Goal: Task Accomplishment & Management: Use online tool/utility

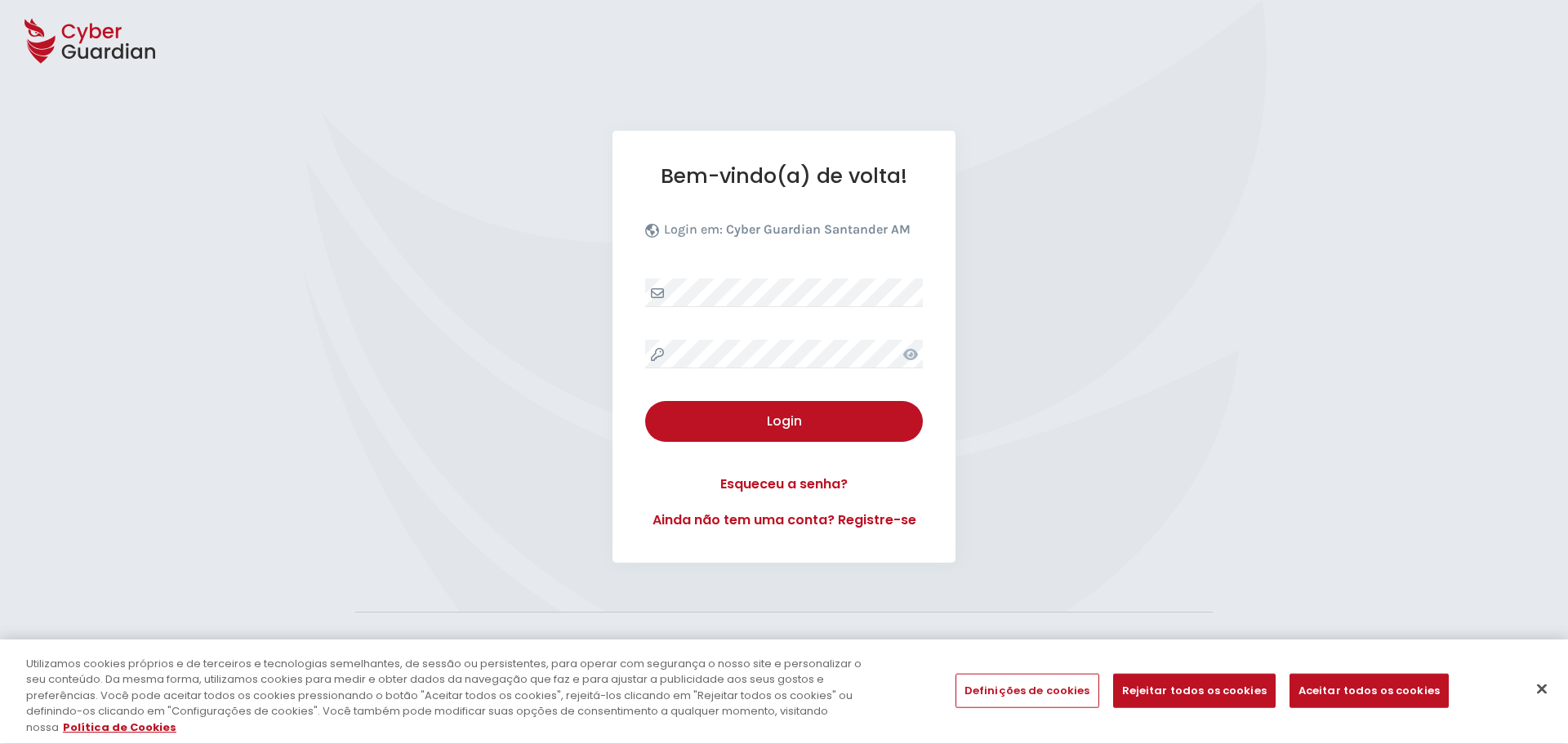
select select "Português (BR)"
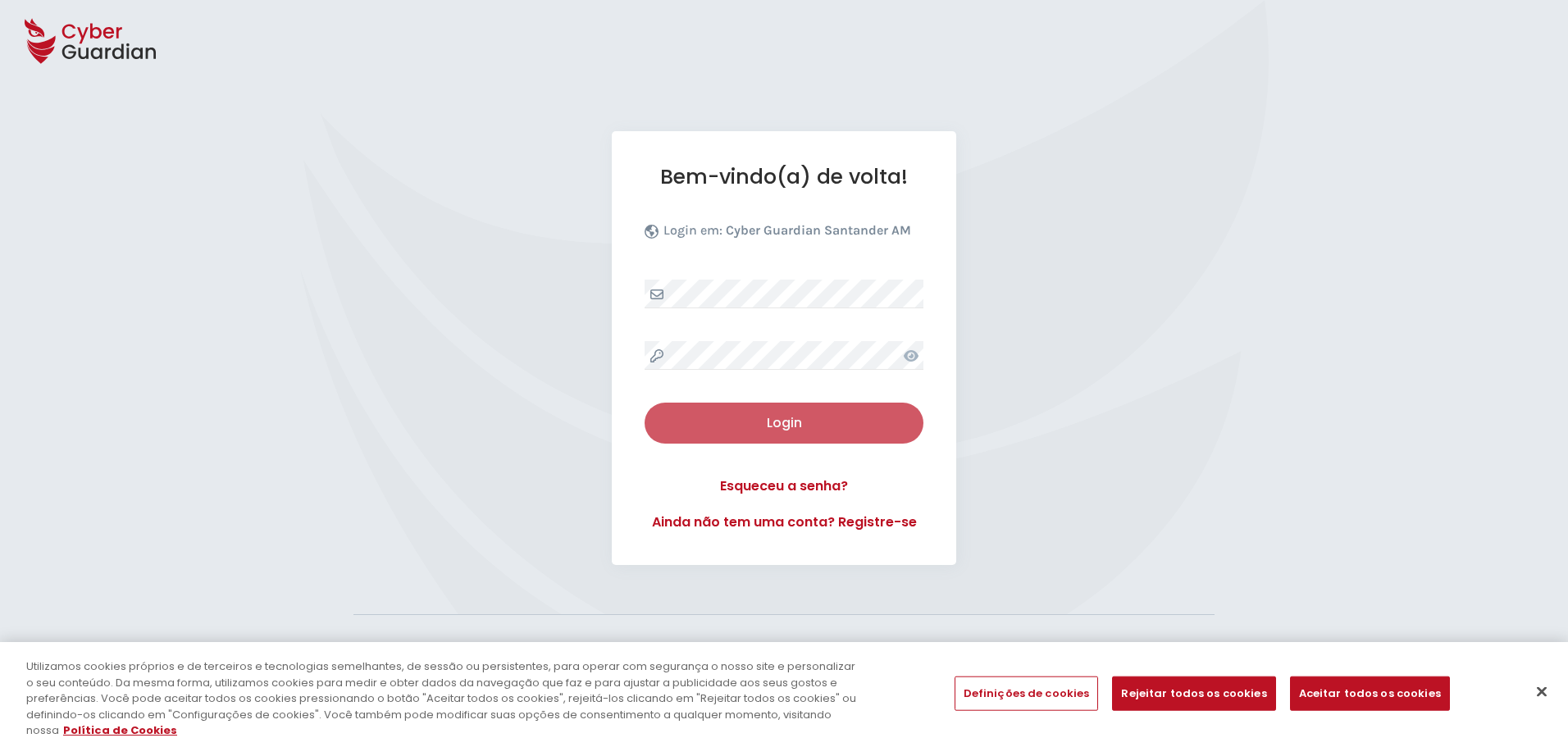
click at [750, 427] on div "Login" at bounding box center [783, 423] width 254 height 20
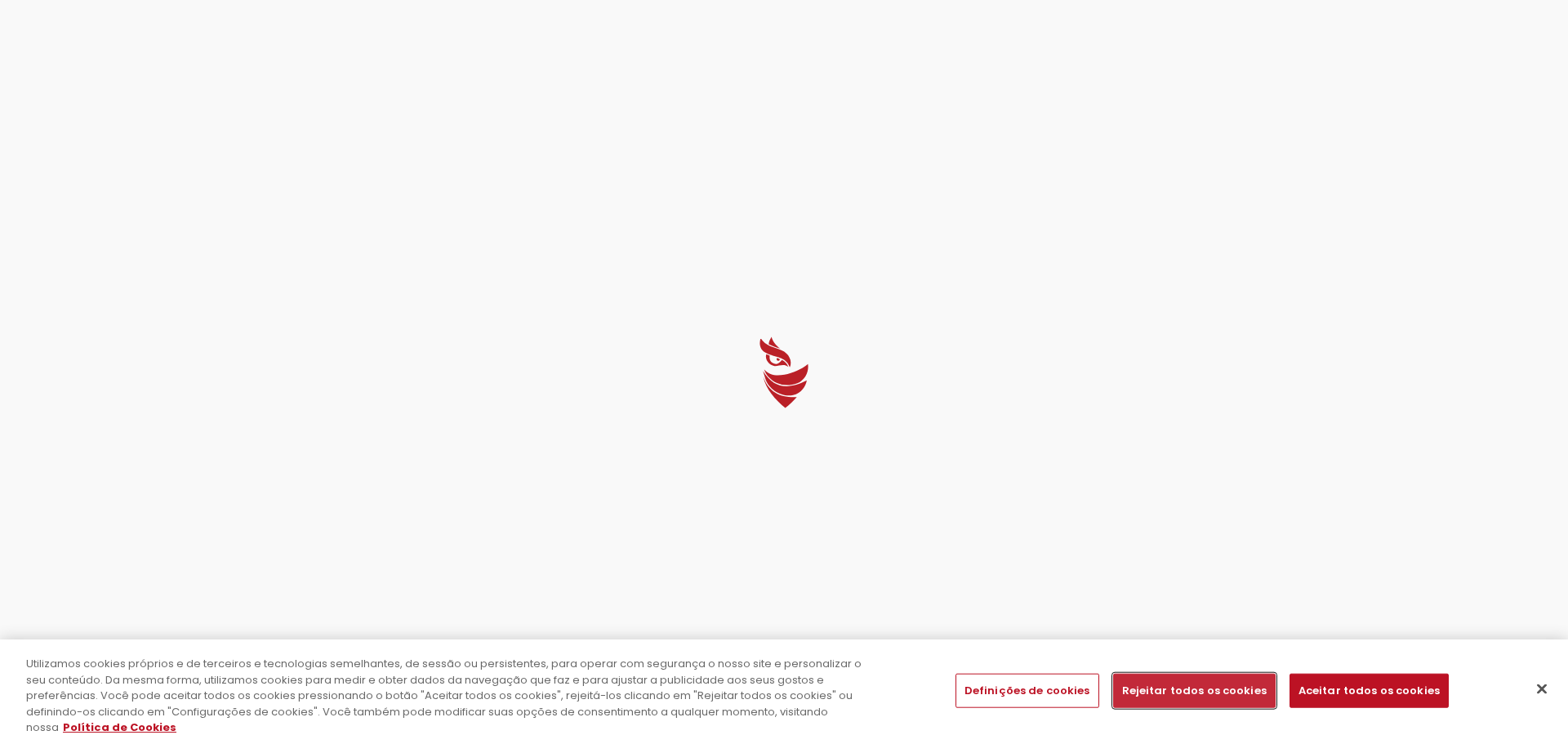
drag, startPoint x: 1219, startPoint y: 695, endPoint x: 1354, endPoint y: 711, distance: 135.9
click at [1349, 726] on div "Utilizamos cookies próprios e de terceiros e tecnologias semelhantes, de sessão…" at bounding box center [784, 692] width 1568 height 105
click at [1356, 689] on button "Aceitar todos os cookies" at bounding box center [1369, 690] width 160 height 35
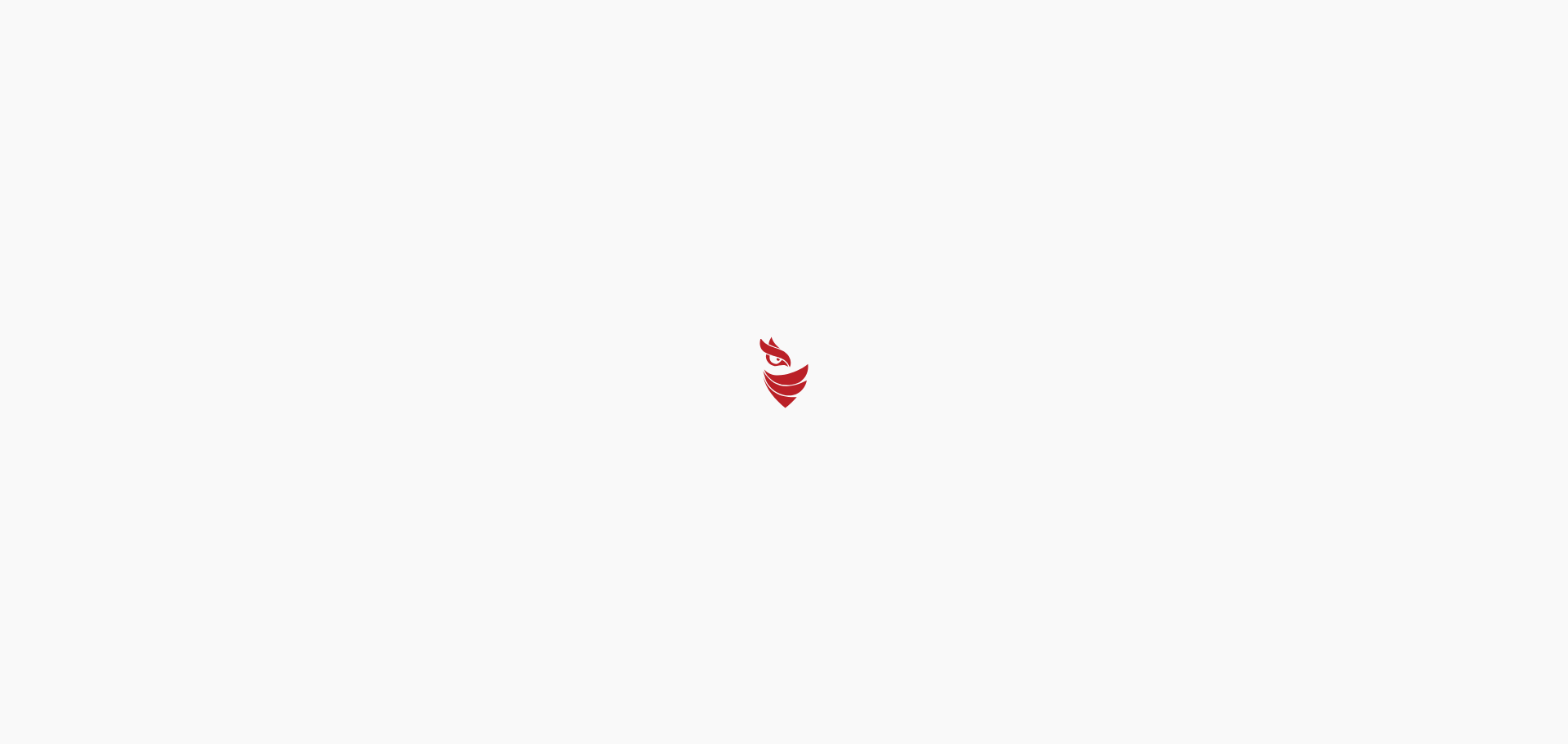
select select "Português (BR)"
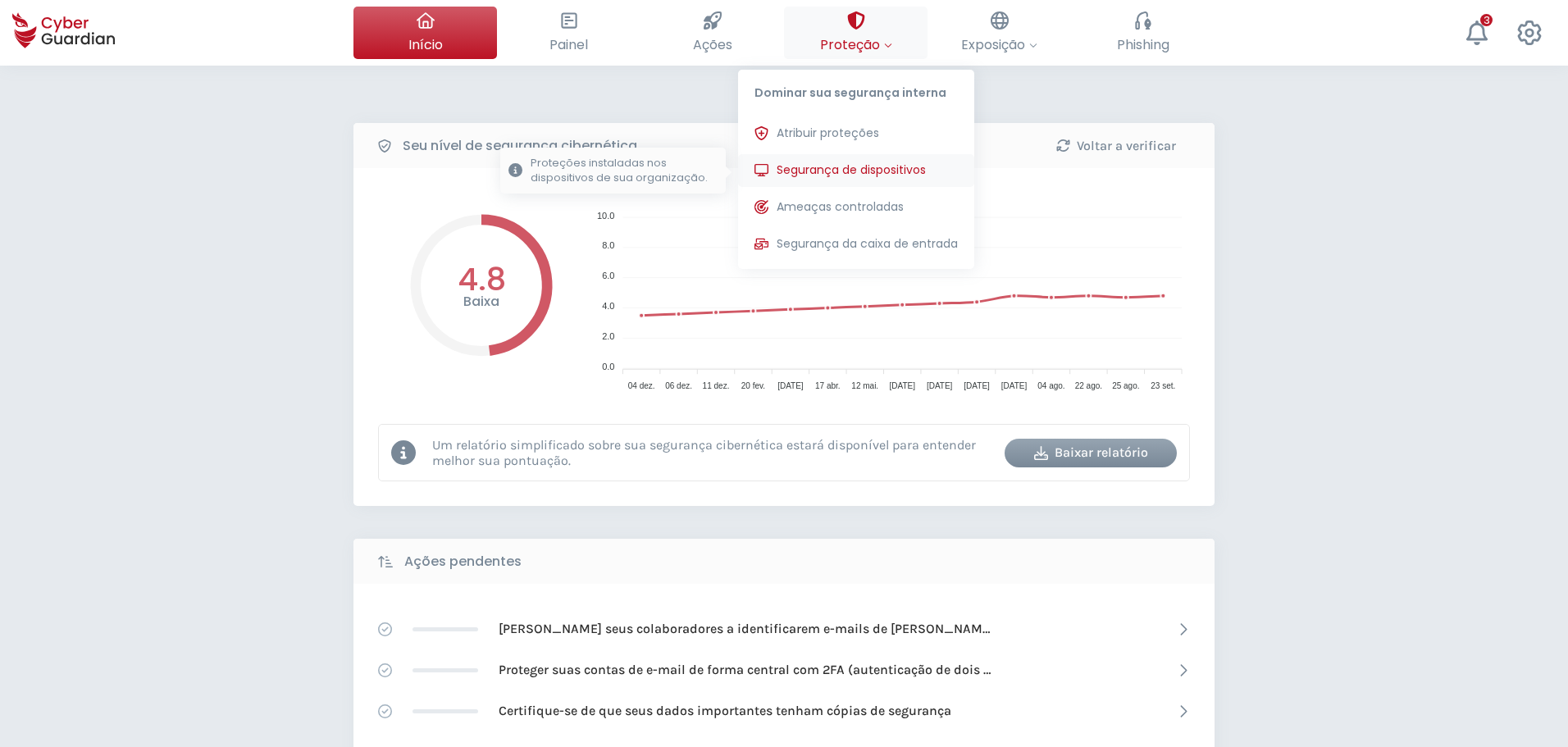
click at [820, 169] on span "Segurança de dispositivos" at bounding box center [851, 170] width 149 height 17
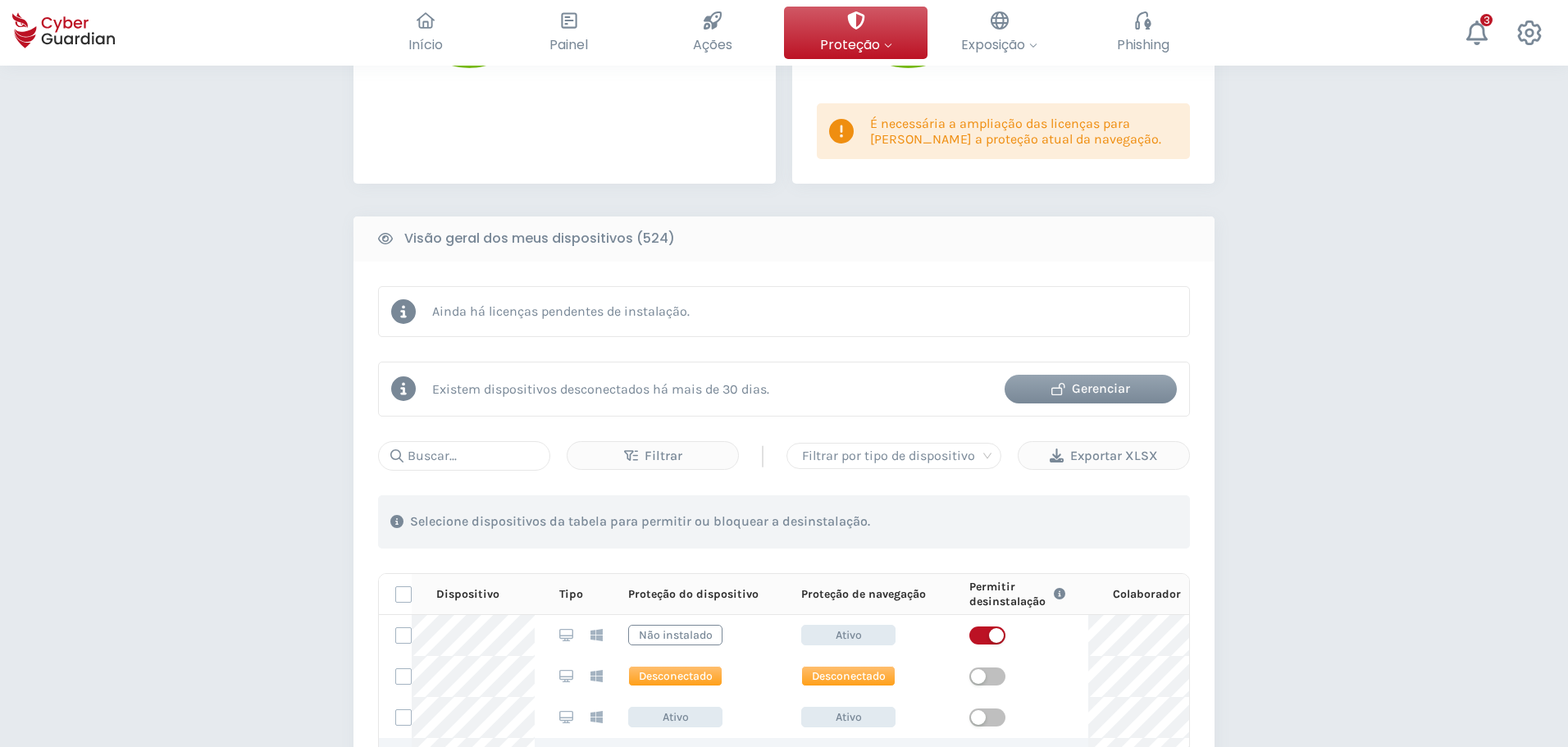
scroll to position [738, 0]
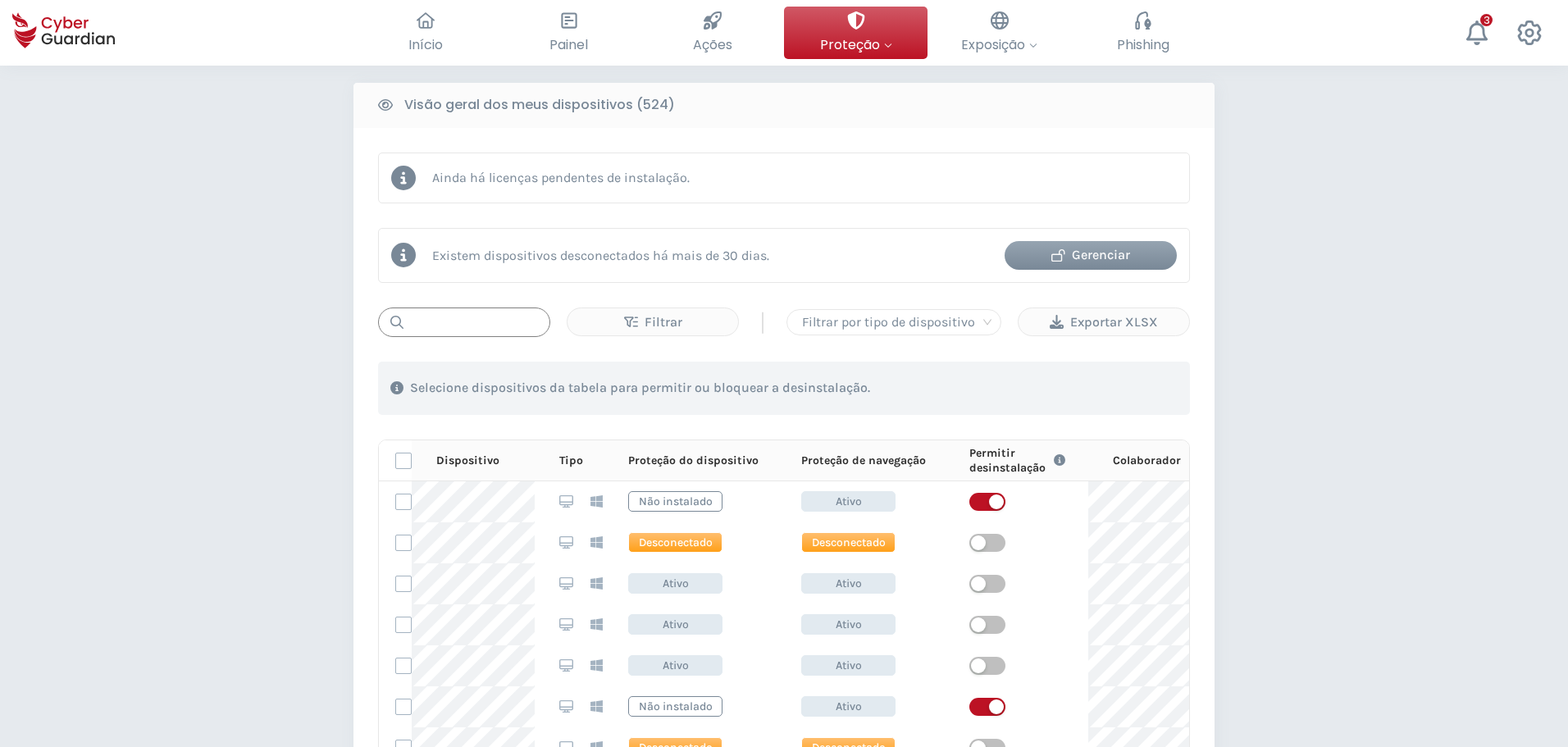
click at [489, 326] on input "text" at bounding box center [464, 321] width 173 height 29
paste input "MNT-BRJ201TC00"
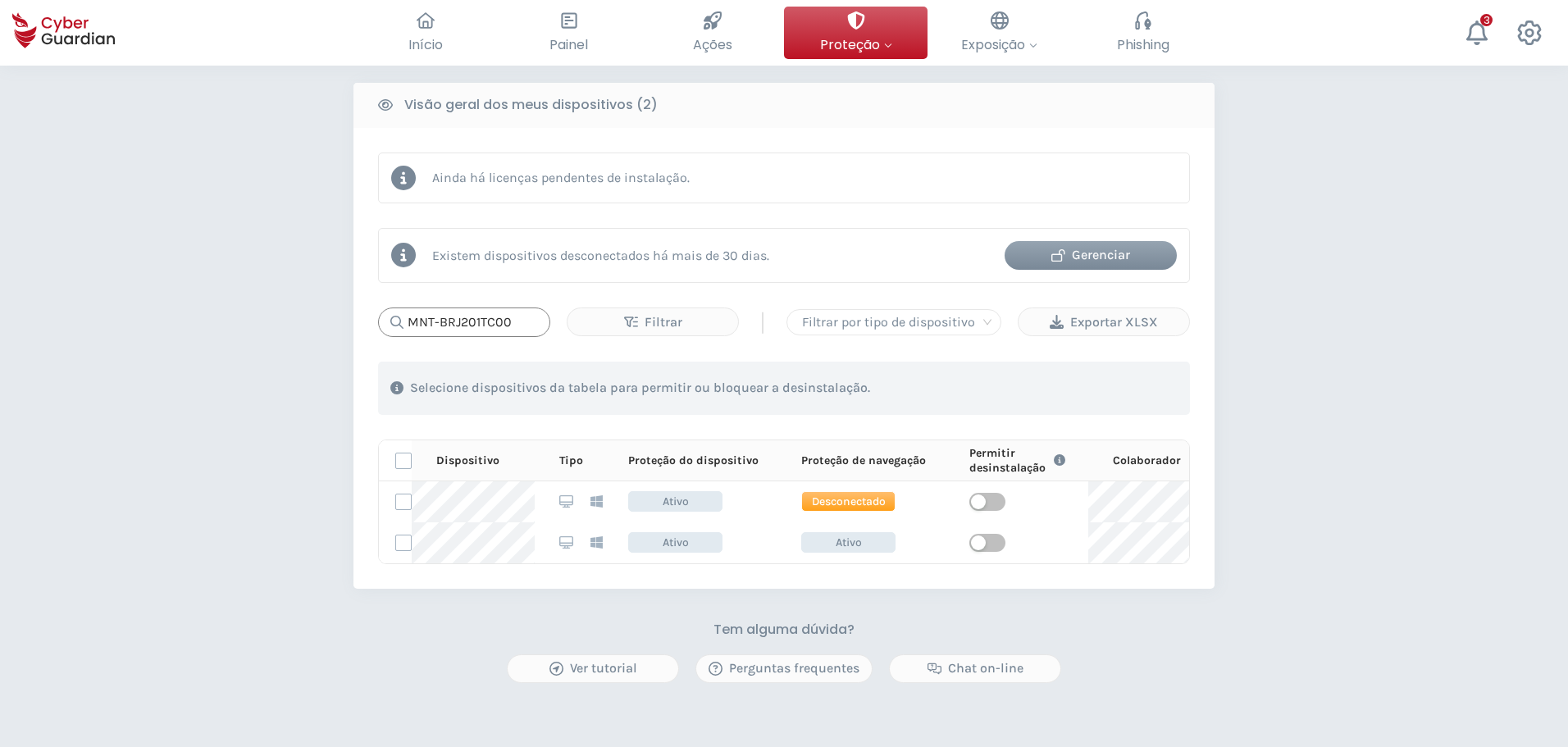
drag, startPoint x: 513, startPoint y: 317, endPoint x: 288, endPoint y: 314, distance: 225.0
click at [288, 314] on div "PROTEÇÃO > Segurança de dispositivos Como funciona? Adicionar colaboradores Ins…" at bounding box center [784, 133] width 1568 height 1610
paste input "3257S1P"
drag, startPoint x: 534, startPoint y: 319, endPoint x: 334, endPoint y: 310, distance: 200.2
click at [335, 309] on div "PROTEÇÃO > Segurança de dispositivos Como funciona? Adicionar colaboradores Ins…" at bounding box center [784, 133] width 1568 height 1610
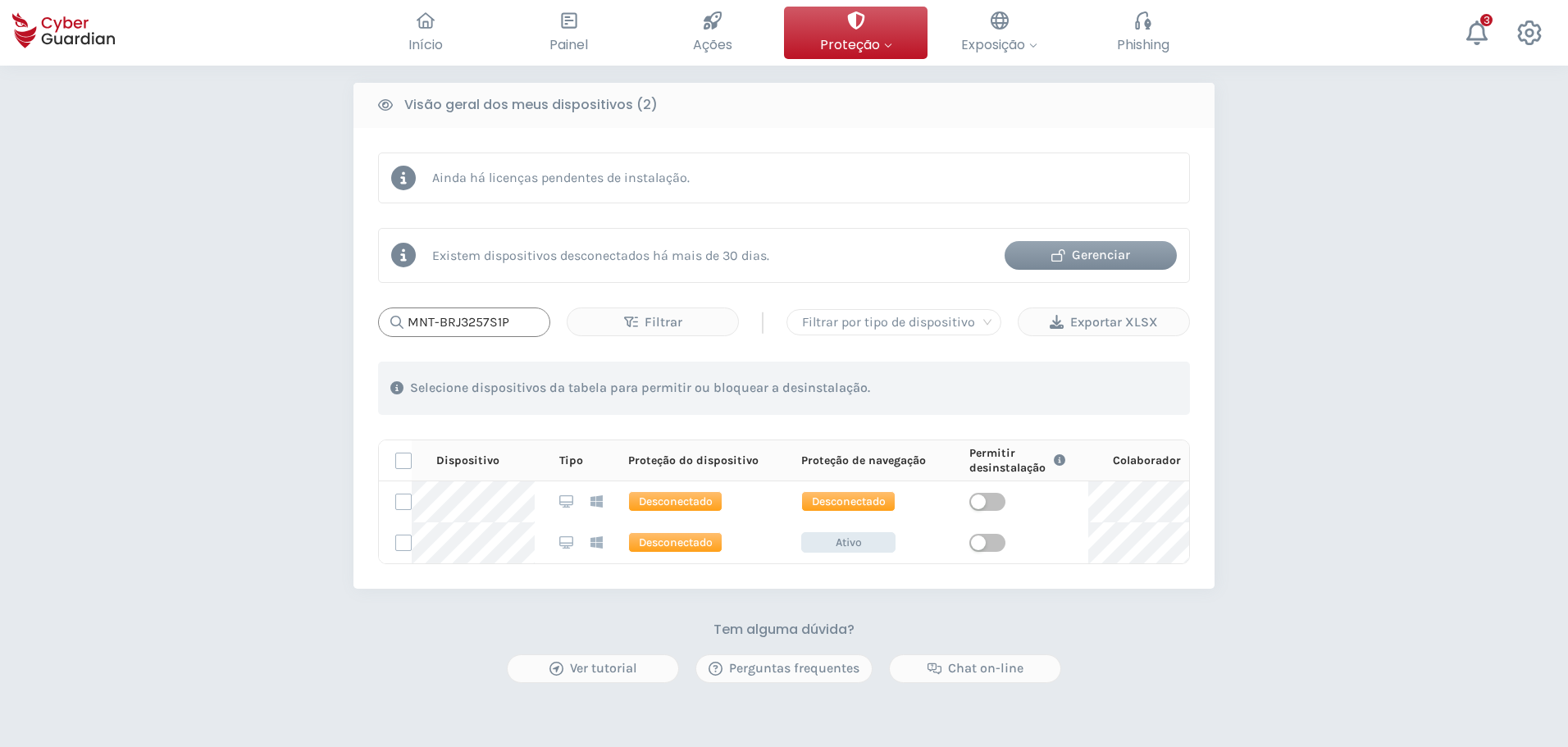
paste input "224Z28V"
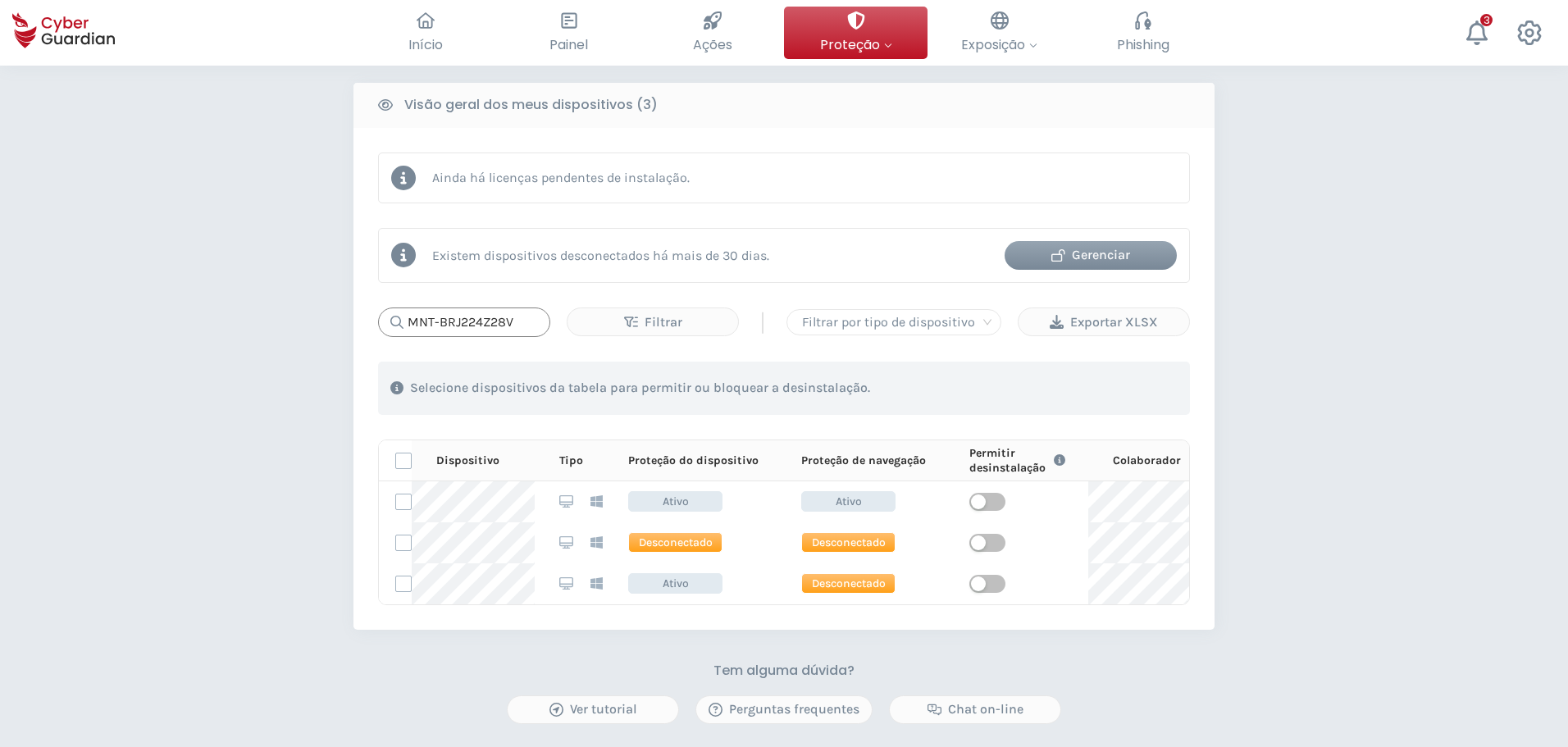
drag, startPoint x: 384, startPoint y: 299, endPoint x: 350, endPoint y: 297, distance: 34.1
click at [350, 297] on div "PROTEÇÃO > Segurança de dispositivos Como funciona? Adicionar colaboradores Ins…" at bounding box center [784, 154] width 1568 height 1651
paste input "143QXSK"
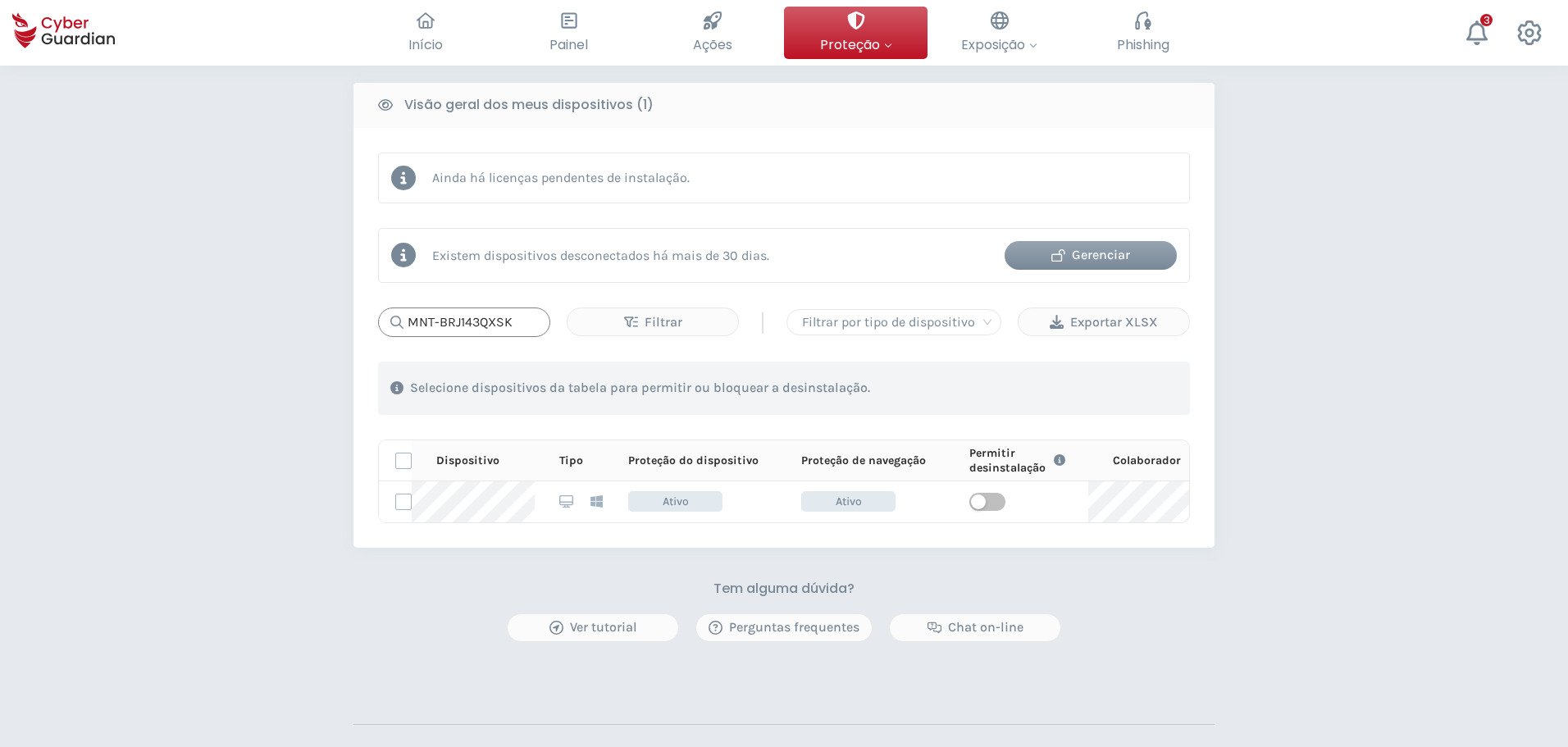
type input "MNT-BRJ143QXSK"
